Goal: Find specific page/section: Find specific page/section

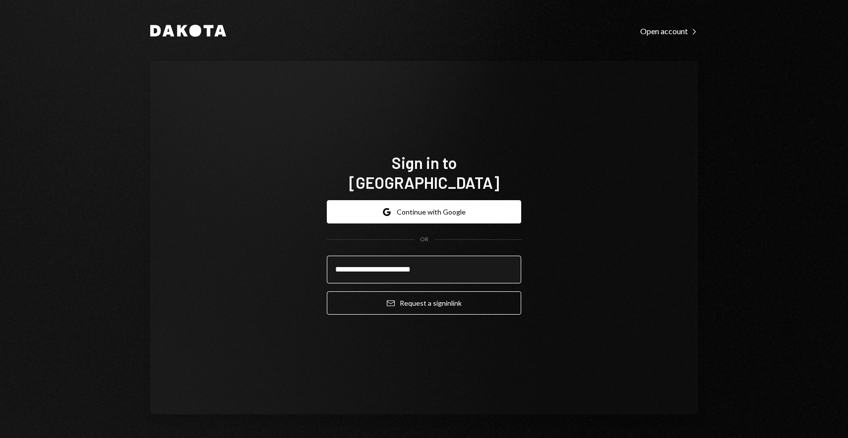
type input "**********"
click at [327, 292] on button "Email Request a sign in link" at bounding box center [424, 303] width 194 height 23
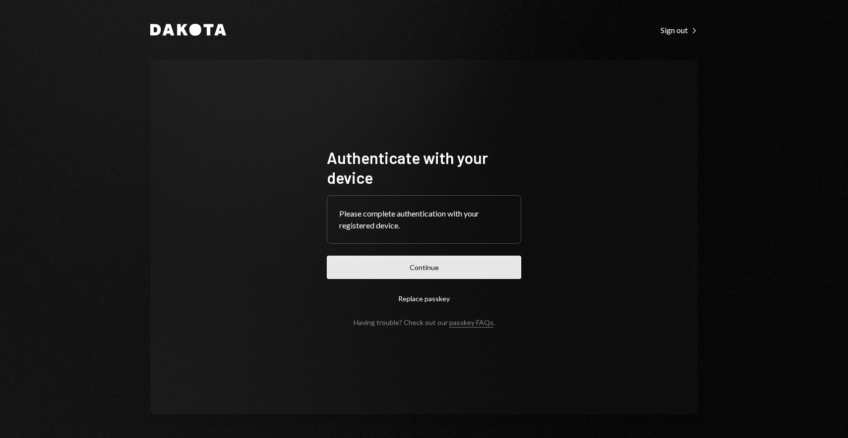
click at [420, 266] on button "Continue" at bounding box center [424, 267] width 194 height 23
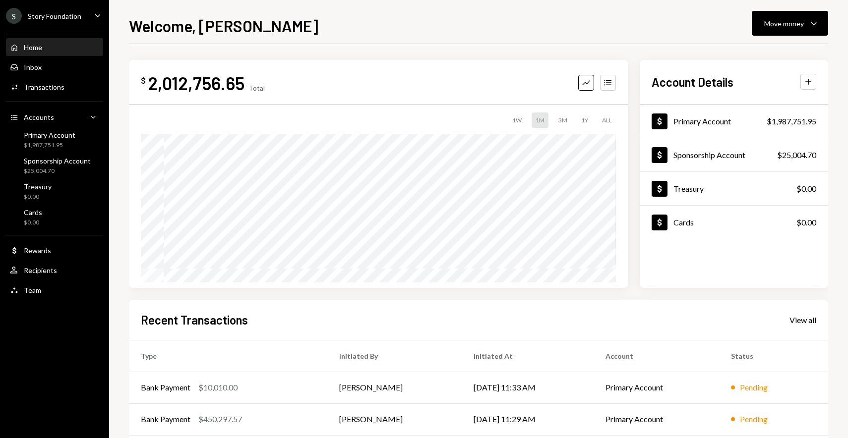
click at [70, 18] on div "Story Foundation" at bounding box center [55, 16] width 54 height 8
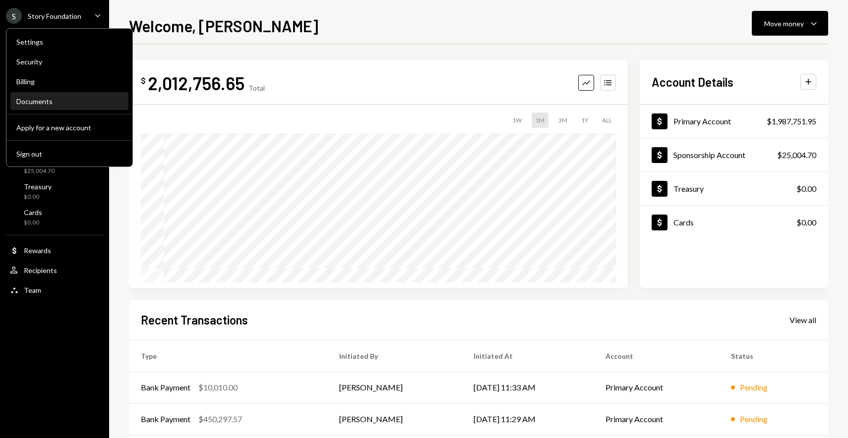
click at [44, 101] on div "Documents" at bounding box center [69, 101] width 106 height 8
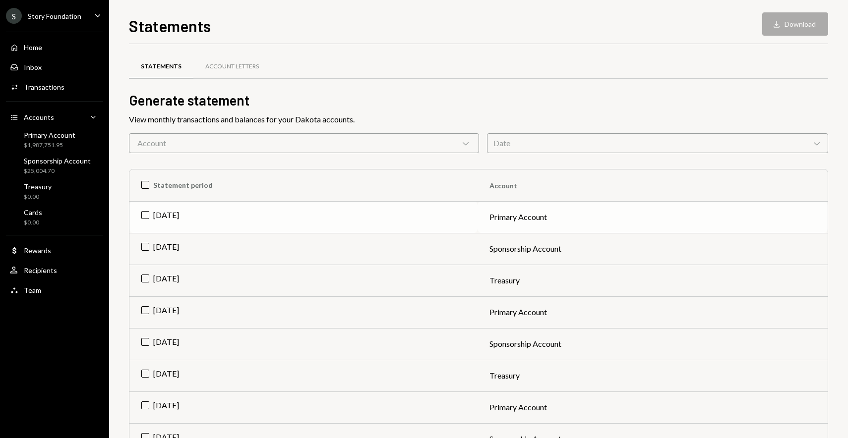
click at [146, 214] on td "Aug 2025" at bounding box center [303, 217] width 348 height 32
click at [778, 27] on icon "button" at bounding box center [776, 24] width 6 height 6
